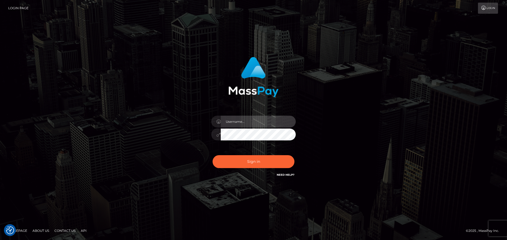
drag, startPoint x: 244, startPoint y: 124, endPoint x: 247, endPoint y: 126, distance: 3.6
click at [244, 124] on input "text" at bounding box center [258, 122] width 75 height 12
type input "Seleen"
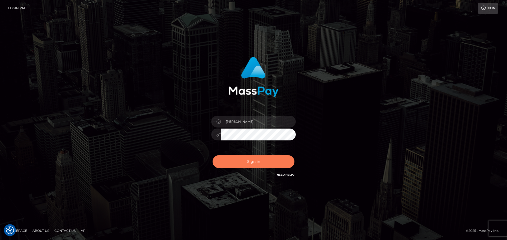
click at [244, 161] on button "Sign in" at bounding box center [253, 161] width 82 height 13
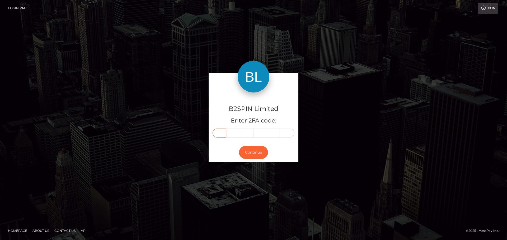
paste input "2"
type input "2"
type input "3"
type input "2"
type input "7"
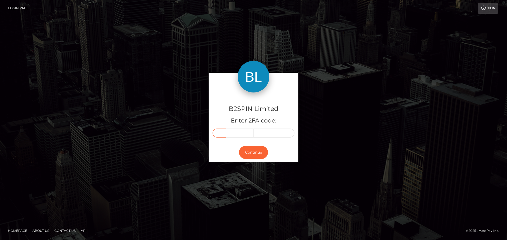
type input "9"
type input "6"
click at [253, 155] on button "Continue" at bounding box center [253, 152] width 29 height 13
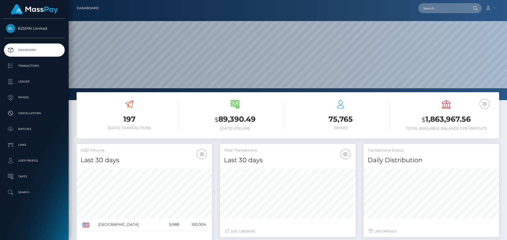
scroll to position [94, 136]
click at [42, 65] on p "Transactions" at bounding box center [34, 66] width 56 height 8
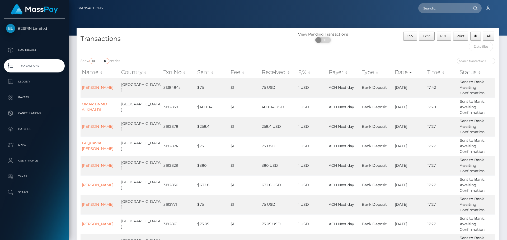
click at [102, 61] on select "10 25 50 100 250 500 1,000 3,500" at bounding box center [99, 61] width 20 height 6
select select "3500"
click at [90, 58] on select "10 25 50 100 250 500 1,000 3,500" at bounding box center [99, 61] width 20 height 6
click at [322, 39] on span "OFF" at bounding box center [324, 40] width 13 height 6
checkbox input "true"
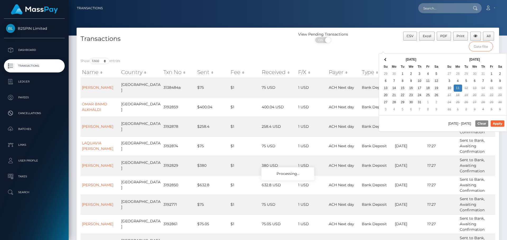
click at [483, 48] on input "text" at bounding box center [480, 47] width 25 height 10
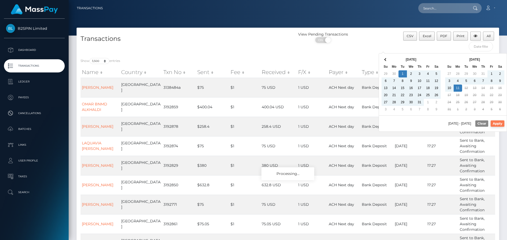
click at [497, 121] on button "Apply" at bounding box center [497, 124] width 14 height 6
type input "[DATE] - [DATE]"
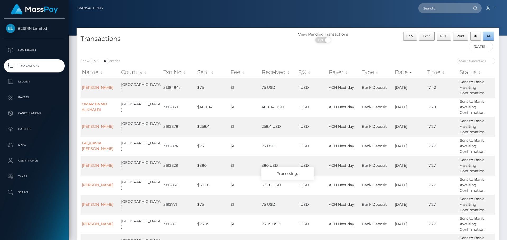
click at [485, 34] on button "All" at bounding box center [488, 36] width 11 height 9
